Goal: Transaction & Acquisition: Download file/media

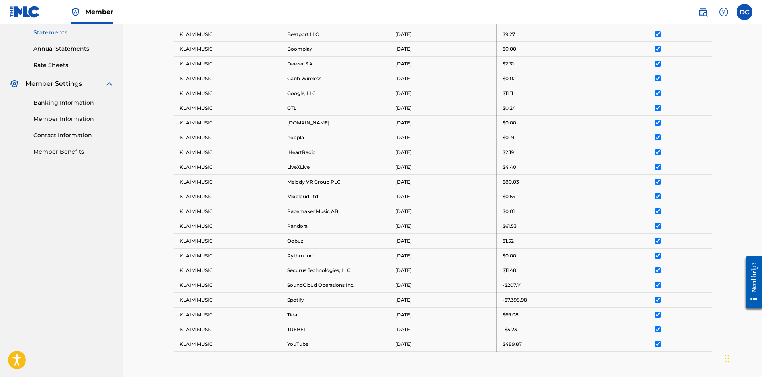
scroll to position [391, 0]
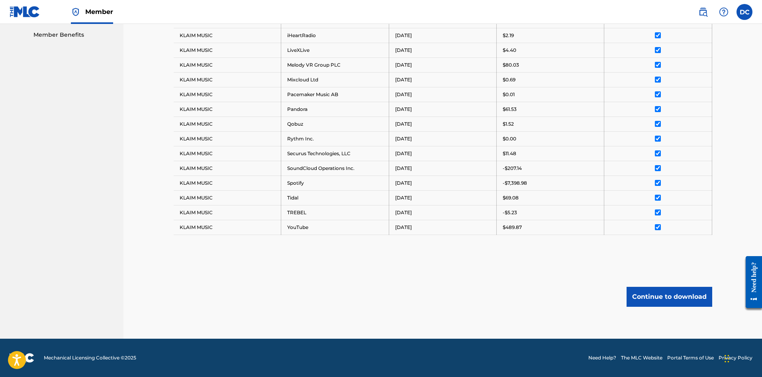
click at [681, 297] on button "Continue to download" at bounding box center [670, 297] width 86 height 20
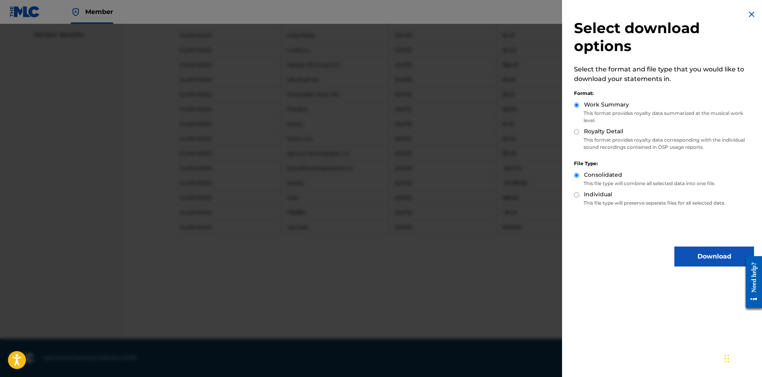
click at [607, 130] on label "Royalty Detail" at bounding box center [603, 131] width 39 height 8
click at [579, 130] on input "Royalty Detail" at bounding box center [576, 131] width 5 height 5
radio input "true"
click at [699, 255] on button "Download" at bounding box center [715, 256] width 80 height 20
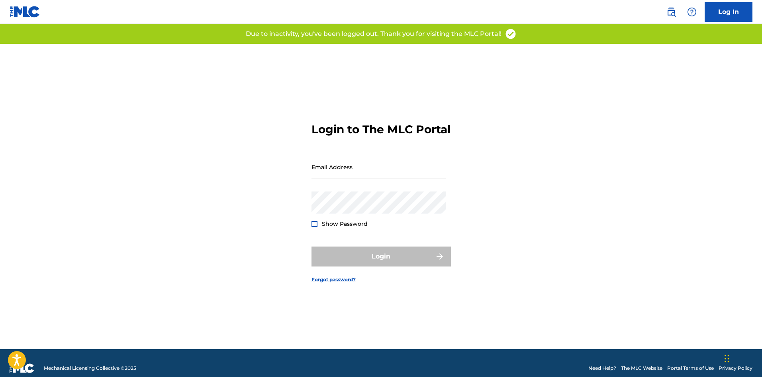
click at [362, 177] on input "Email Address" at bounding box center [379, 166] width 135 height 23
type input "[EMAIL_ADDRESS][DOMAIN_NAME]"
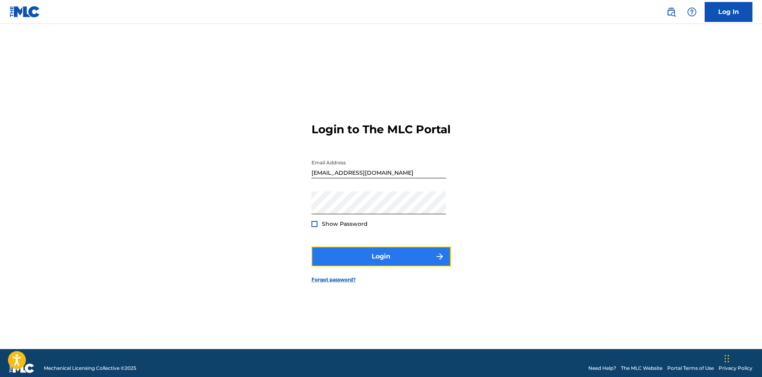
click at [372, 263] on button "Login" at bounding box center [381, 256] width 139 height 20
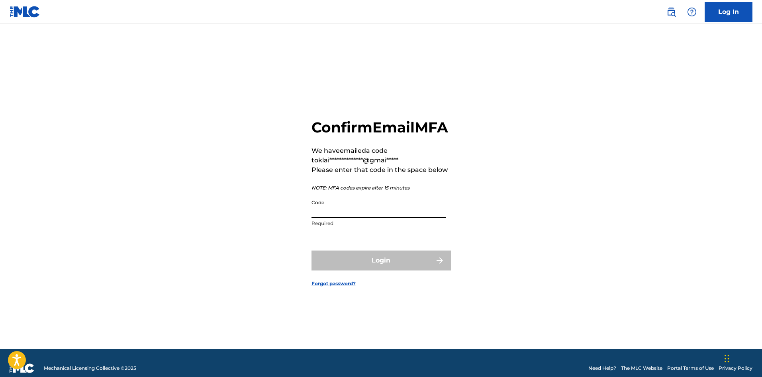
click at [360, 218] on input "Code" at bounding box center [379, 206] width 135 height 23
paste input "233068"
type input "233068"
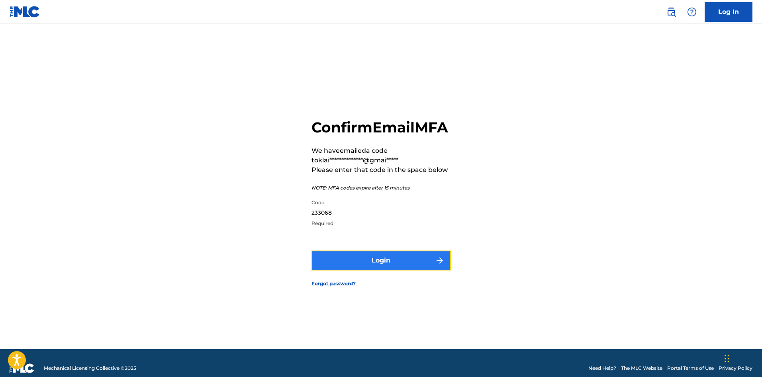
click at [409, 269] on button "Login" at bounding box center [381, 260] width 139 height 20
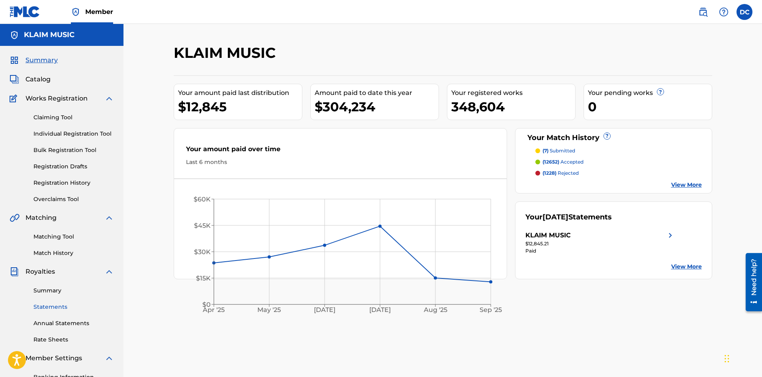
click at [52, 307] on link "Statements" at bounding box center [73, 306] width 81 height 8
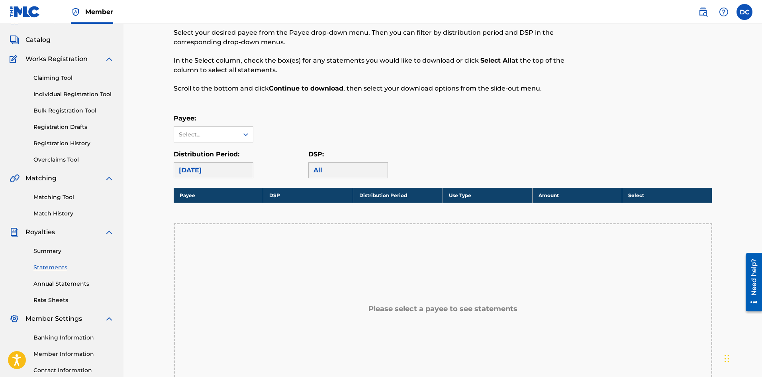
scroll to position [40, 0]
click at [240, 135] on div at bounding box center [246, 134] width 14 height 14
click at [226, 158] on div "KLAIM MUSIC" at bounding box center [213, 152] width 79 height 20
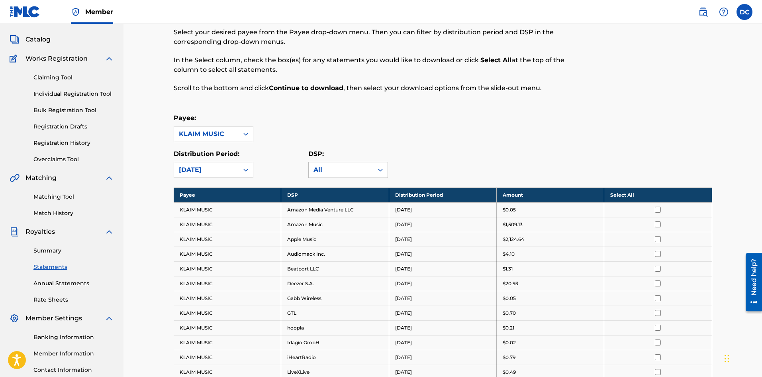
click at [256, 172] on div "Distribution Period: [DATE]" at bounding box center [241, 163] width 135 height 29
click at [240, 172] on div at bounding box center [246, 170] width 14 height 14
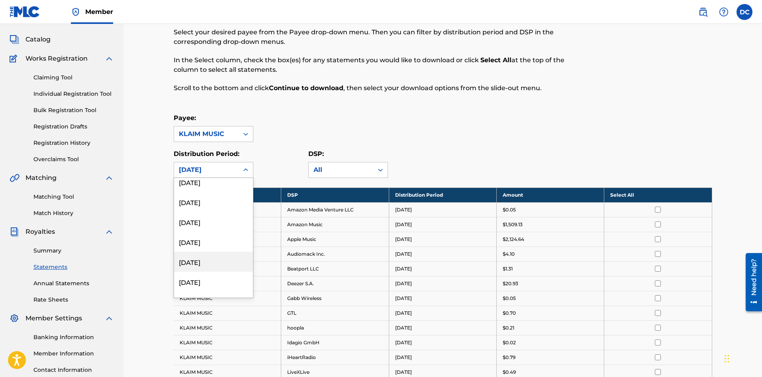
scroll to position [80, 0]
click at [214, 267] on div "[DATE]" at bounding box center [213, 267] width 79 height 20
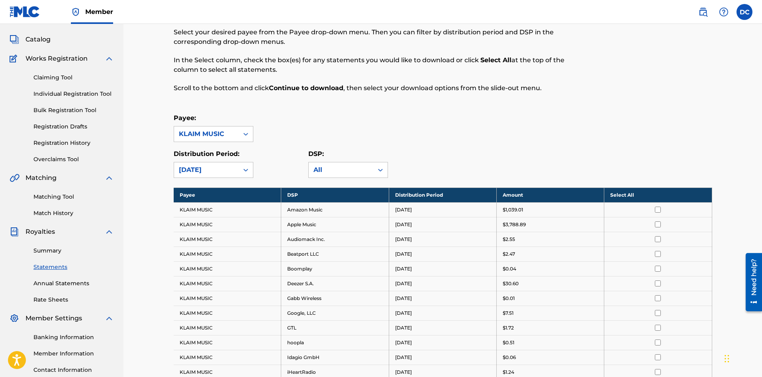
click at [613, 194] on th "Select All" at bounding box center [659, 194] width 108 height 15
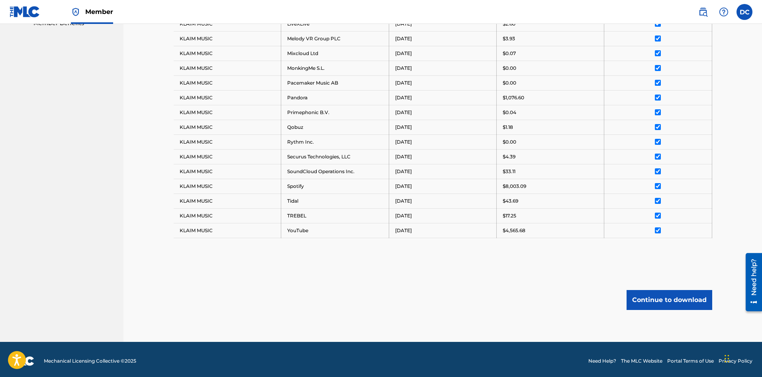
scroll to position [406, 0]
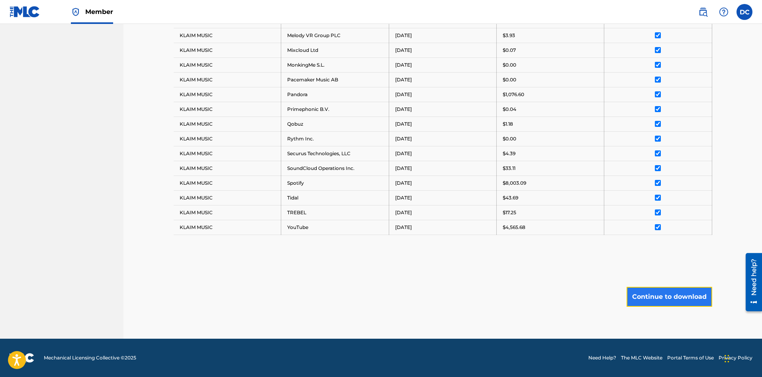
click at [673, 293] on button "Continue to download" at bounding box center [670, 297] width 86 height 20
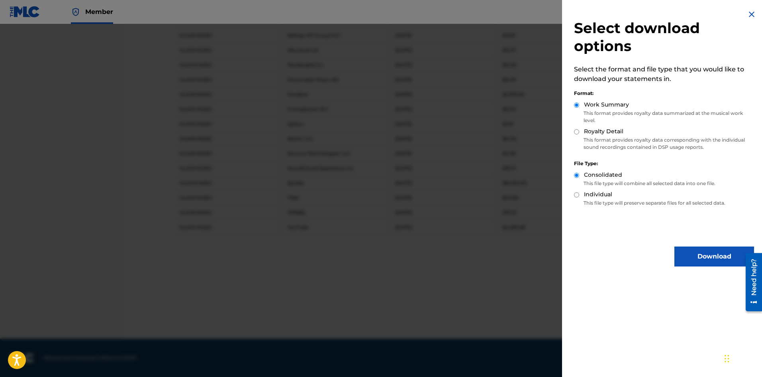
click at [599, 134] on label "Royalty Detail" at bounding box center [603, 131] width 39 height 8
click at [579, 134] on input "Royalty Detail" at bounding box center [576, 131] width 5 height 5
radio input "true"
click at [709, 263] on button "Download" at bounding box center [715, 256] width 80 height 20
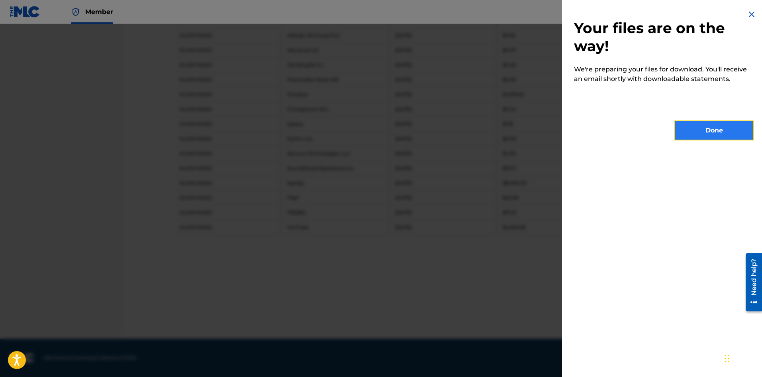
click at [709, 137] on button "Done" at bounding box center [715, 130] width 80 height 20
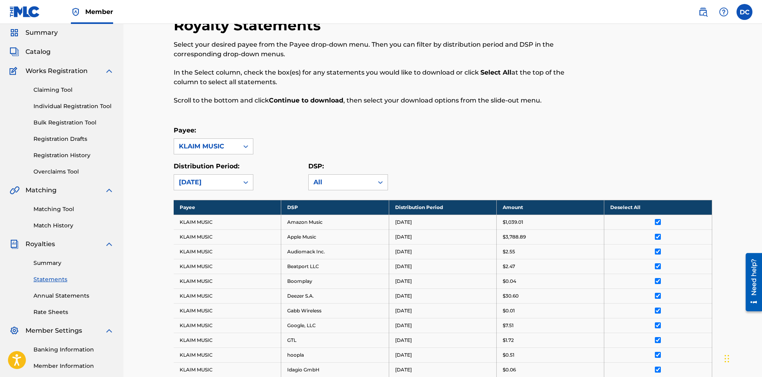
scroll to position [7, 0]
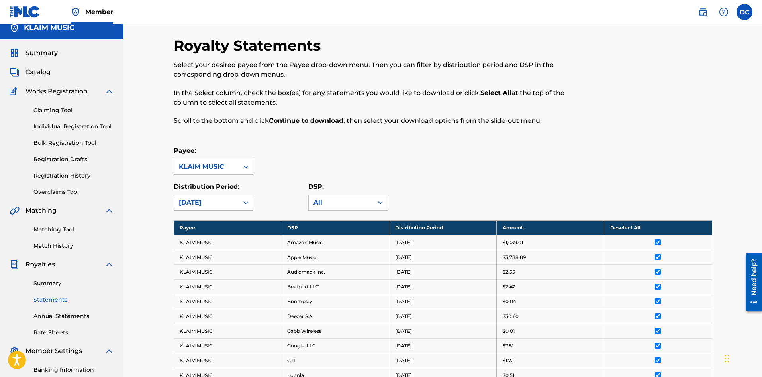
click at [231, 200] on div "[DATE]" at bounding box center [206, 203] width 55 height 10
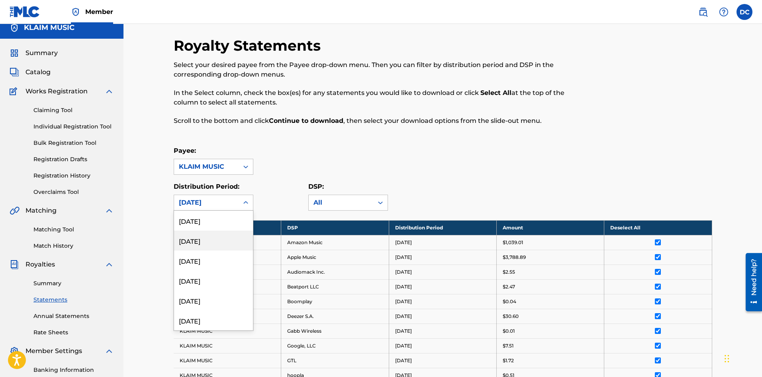
scroll to position [120, 0]
click at [211, 248] on div "[DATE]" at bounding box center [213, 240] width 79 height 20
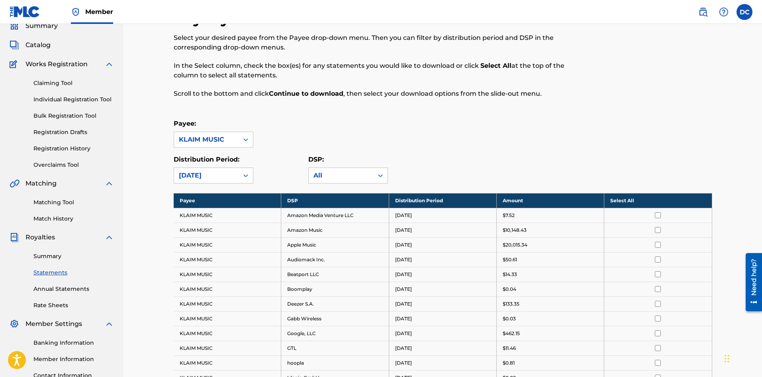
scroll to position [47, 0]
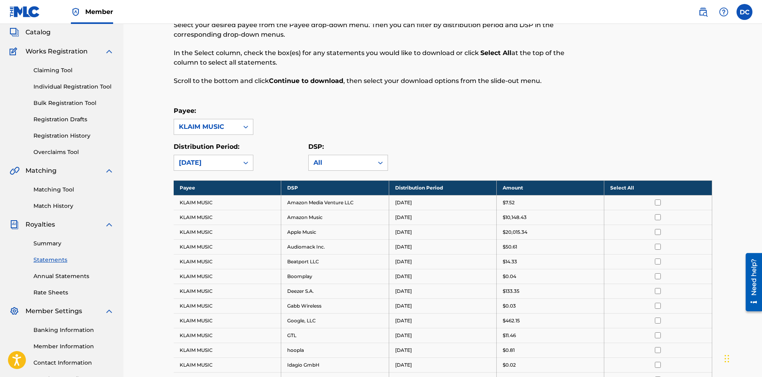
click at [617, 189] on th "Select All" at bounding box center [659, 187] width 108 height 15
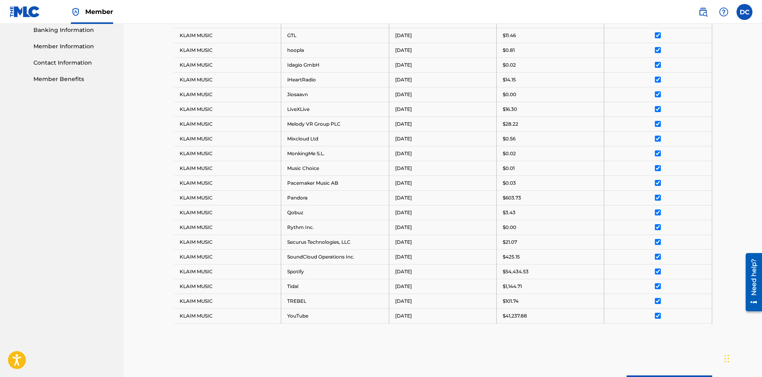
scroll to position [435, 0]
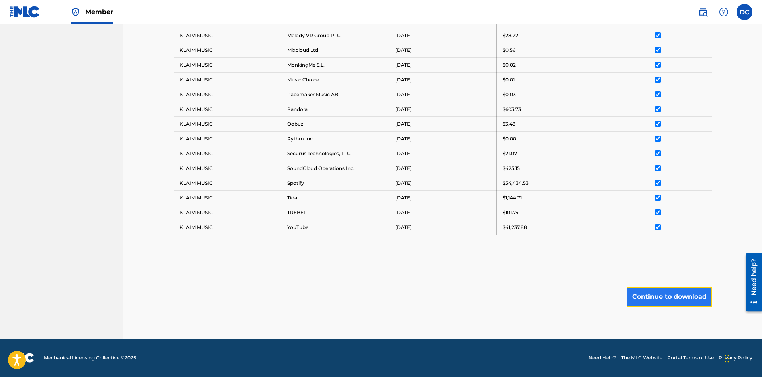
click at [659, 298] on button "Continue to download" at bounding box center [670, 297] width 86 height 20
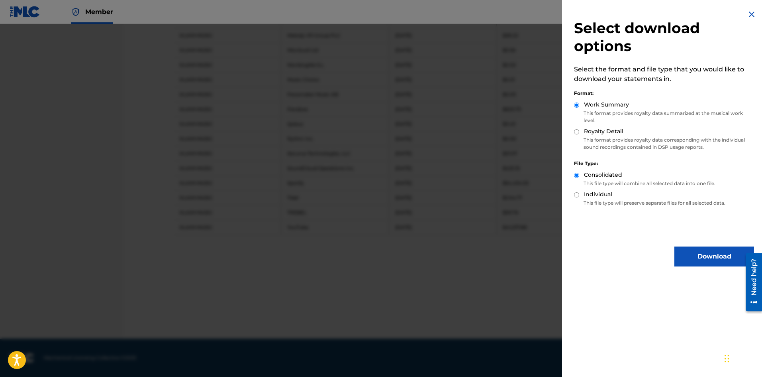
click at [599, 126] on div "Work Summary This format provides royalty data summarized at the musical work l…" at bounding box center [664, 113] width 180 height 27
click at [597, 133] on label "Royalty Detail" at bounding box center [603, 131] width 39 height 8
click at [579, 133] on input "Royalty Detail" at bounding box center [576, 131] width 5 height 5
radio input "true"
click at [713, 261] on button "Download" at bounding box center [715, 256] width 80 height 20
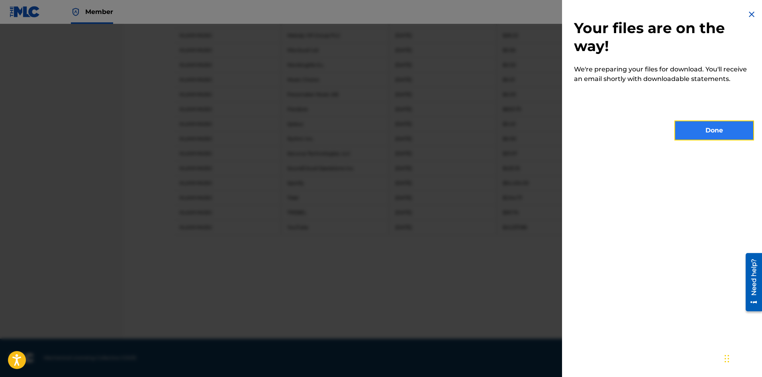
click at [723, 127] on button "Done" at bounding box center [715, 130] width 80 height 20
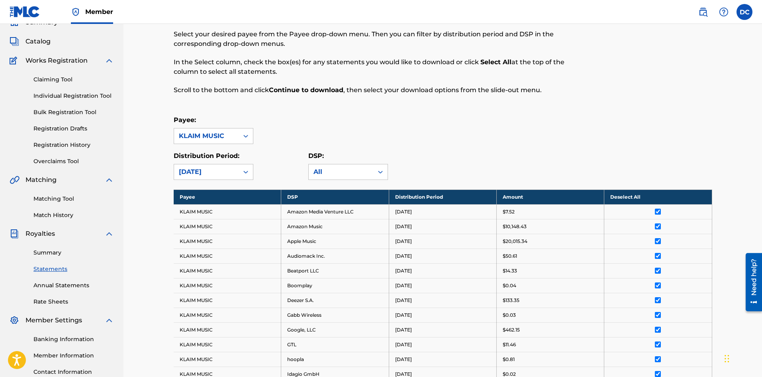
scroll to position [0, 0]
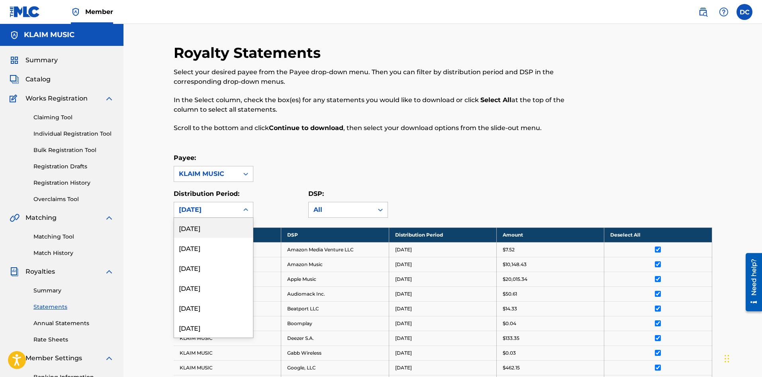
click at [240, 210] on div at bounding box center [246, 209] width 14 height 14
click at [210, 302] on div "[DATE]" at bounding box center [213, 307] width 79 height 20
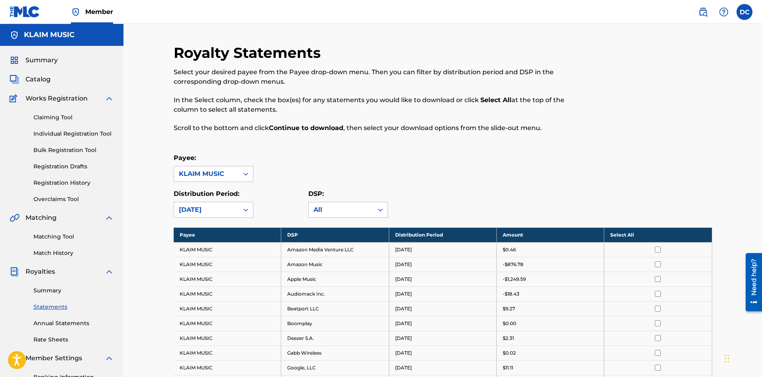
click at [634, 234] on th "Select All" at bounding box center [659, 234] width 108 height 15
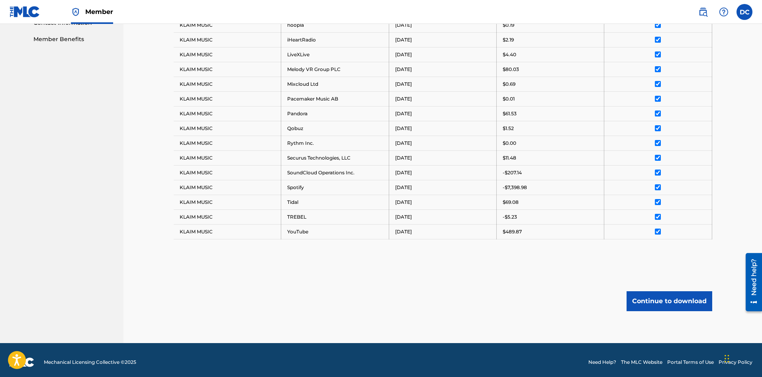
scroll to position [391, 0]
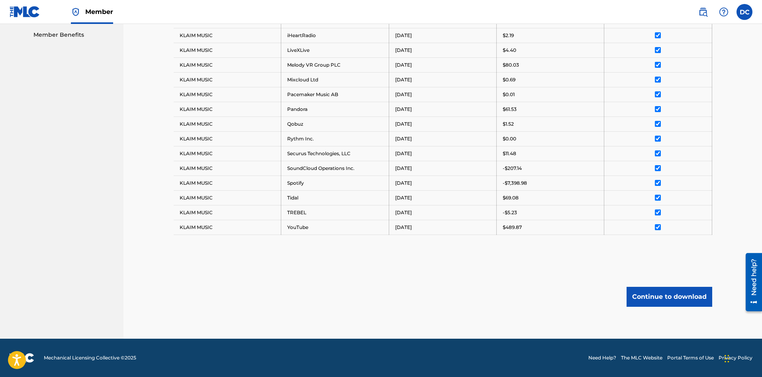
click at [663, 300] on button "Continue to download" at bounding box center [670, 297] width 86 height 20
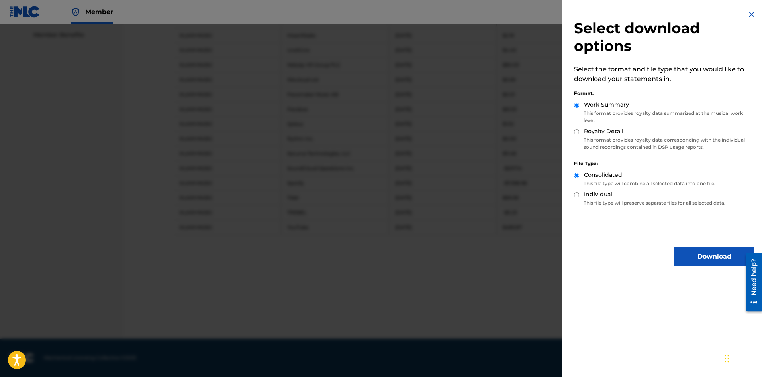
click at [597, 132] on label "Royalty Detail" at bounding box center [603, 131] width 39 height 8
click at [579, 132] on input "Royalty Detail" at bounding box center [576, 131] width 5 height 5
radio input "true"
click at [689, 259] on button "Download" at bounding box center [715, 256] width 80 height 20
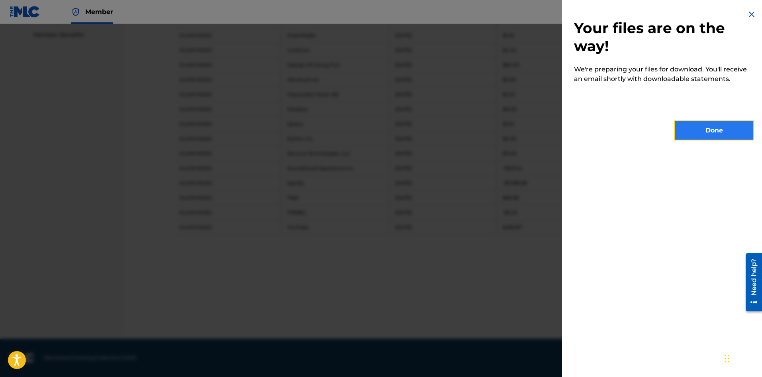
click at [709, 139] on button "Done" at bounding box center [715, 130] width 80 height 20
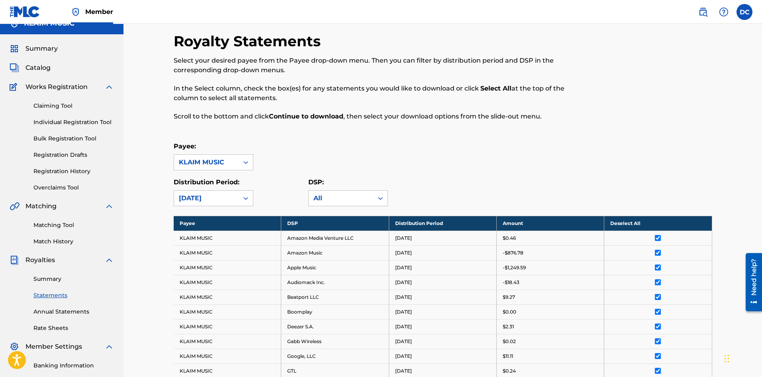
scroll to position [0, 0]
